Goal: Understand process/instructions

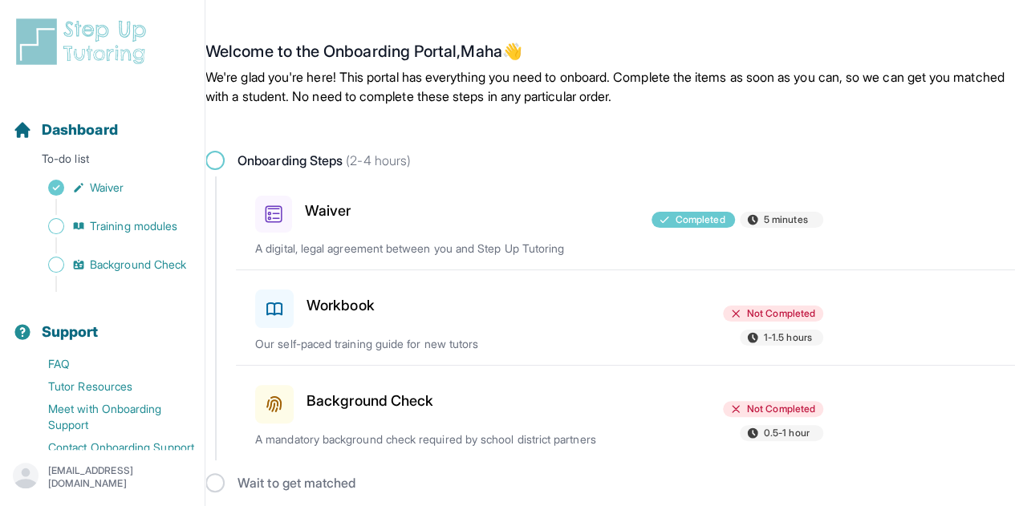
scroll to position [8, 0]
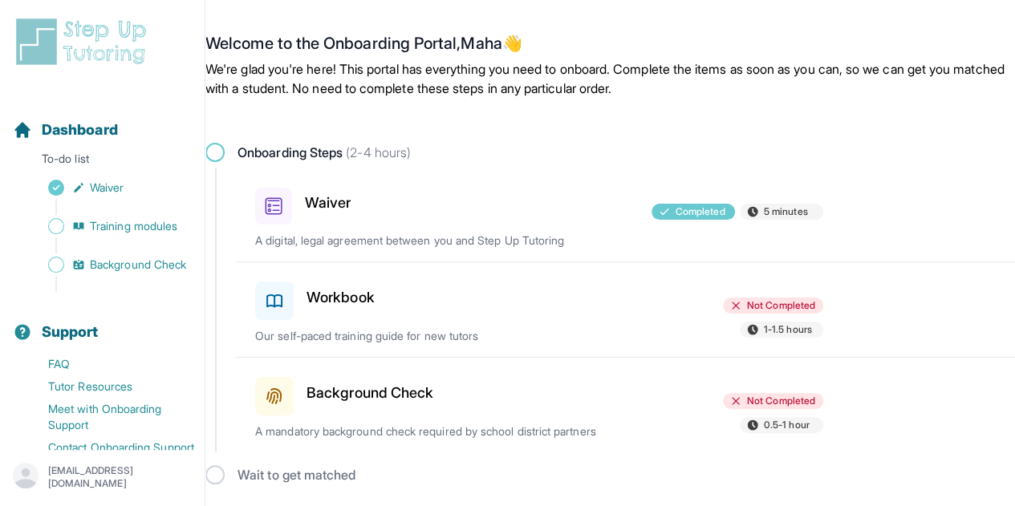
click at [376, 415] on div "Background Check Not Completed 0.5-1 hour A mandatory background check required…" at bounding box center [635, 405] width 760 height 95
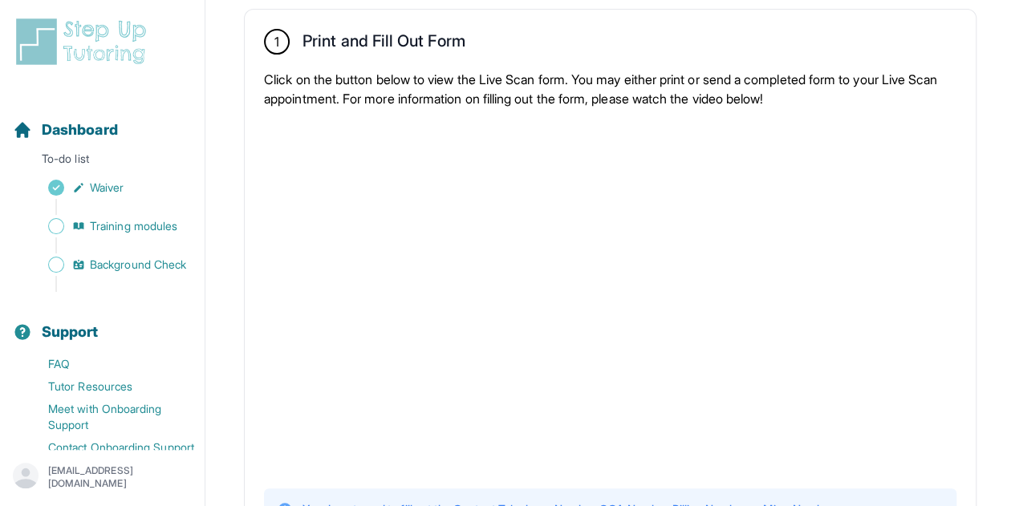
scroll to position [287, 0]
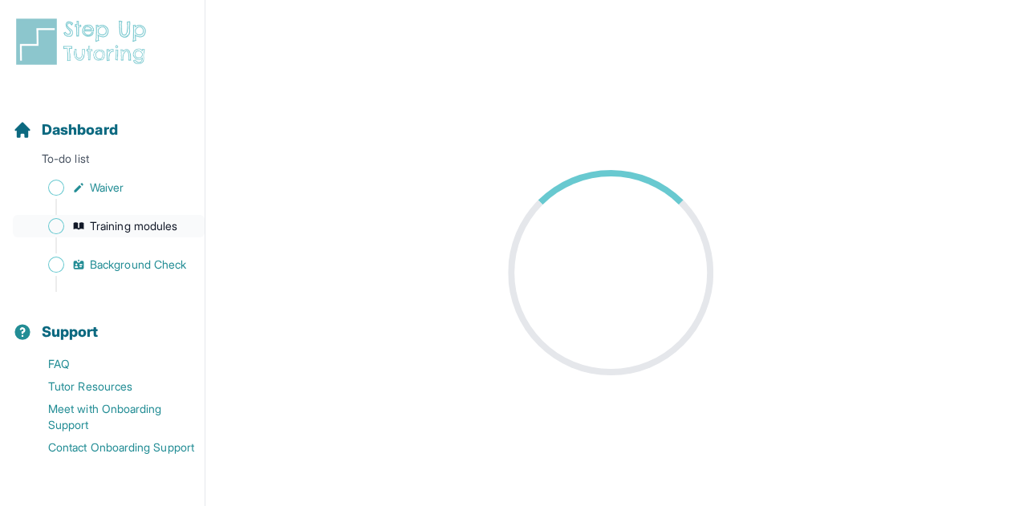
click at [133, 225] on span "Training modules" at bounding box center [133, 226] width 87 height 16
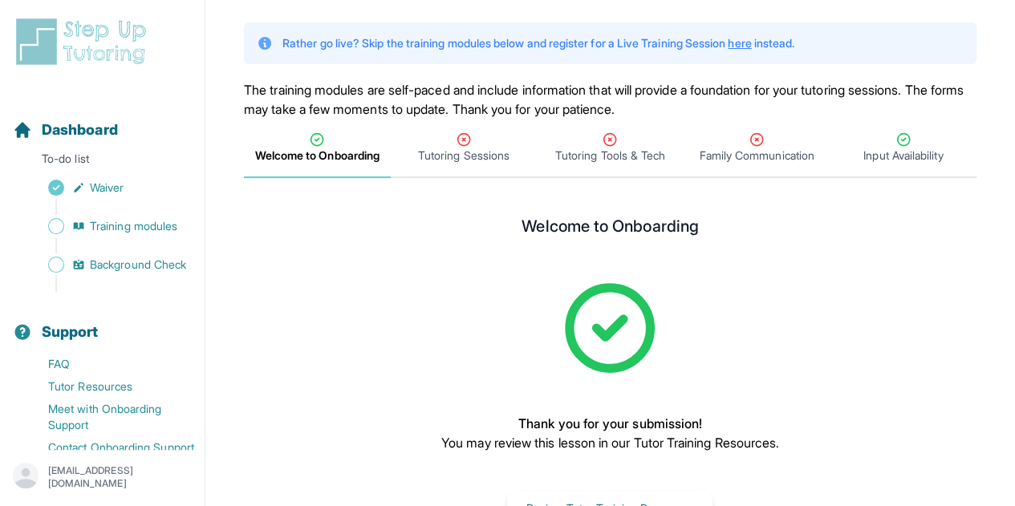
scroll to position [148, 0]
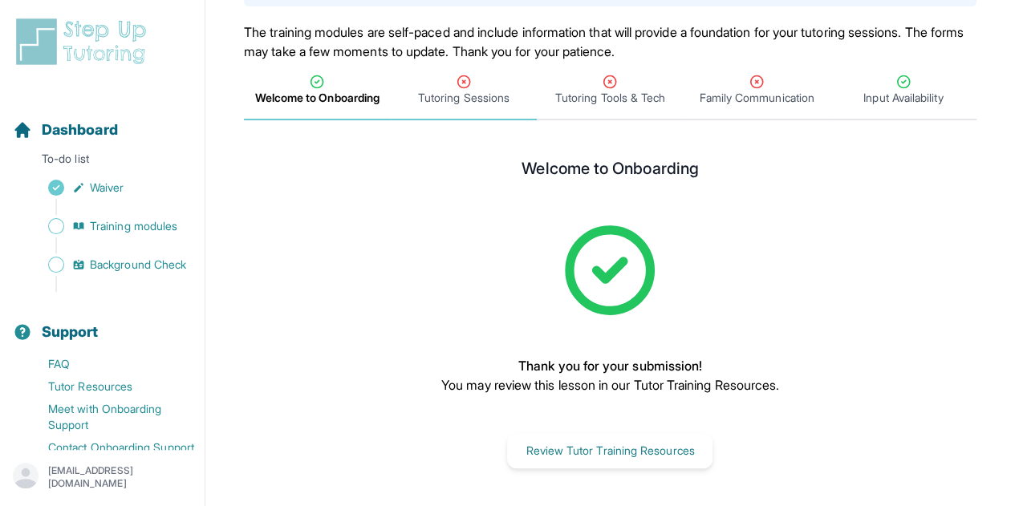
click at [494, 84] on div "Tutoring Sessions" at bounding box center [464, 90] width 140 height 32
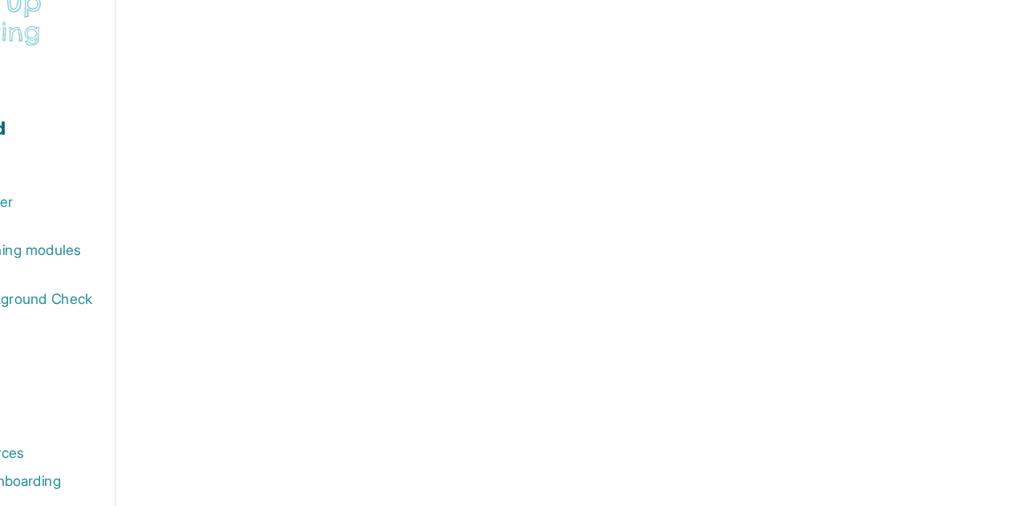
scroll to position [725, 0]
